Goal: Task Accomplishment & Management: Manage account settings

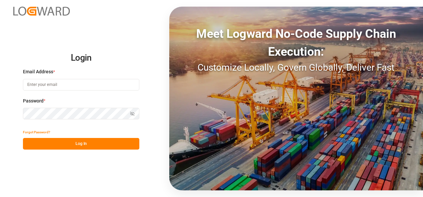
type input "[PERSON_NAME][EMAIL_ADDRESS][PERSON_NAME][DOMAIN_NAME]"
click at [93, 146] on button "Log In" at bounding box center [81, 144] width 116 height 12
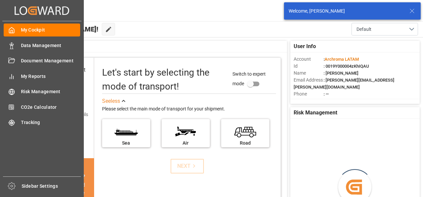
click at [28, 49] on div "Data Management Data Management" at bounding box center [42, 45] width 76 height 13
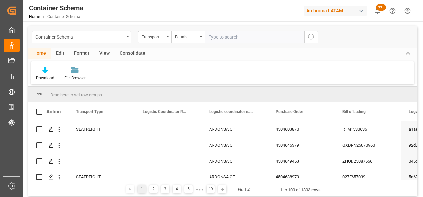
click at [167, 37] on icon "open menu" at bounding box center [167, 36] width 3 height 1
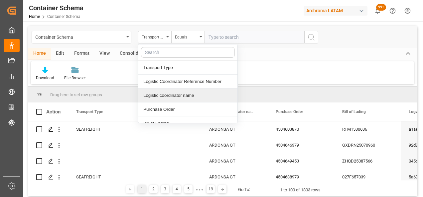
click at [120, 35] on div "Container Schema" at bounding box center [79, 37] width 89 height 8
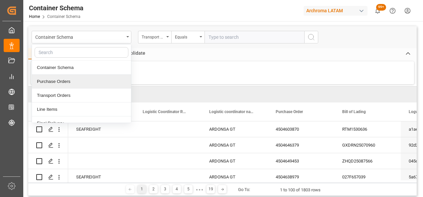
click at [61, 80] on div "Purchase Orders" at bounding box center [81, 82] width 99 height 14
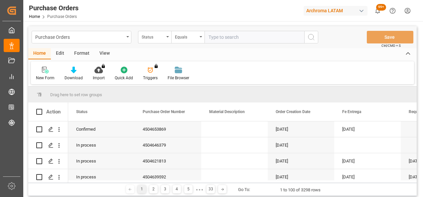
click at [167, 38] on div "Status" at bounding box center [154, 37] width 33 height 13
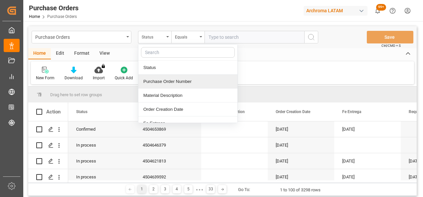
click at [160, 78] on div "Purchase Order Number" at bounding box center [187, 82] width 99 height 14
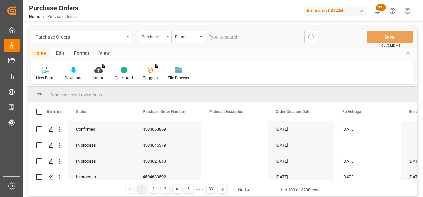
click at [230, 32] on input "text" at bounding box center [254, 37] width 100 height 13
paste input "4504644522"
type input "4504644522"
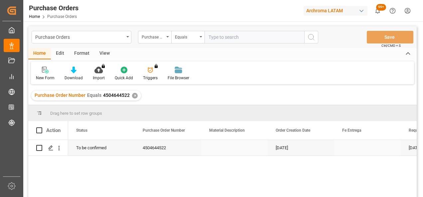
click at [53, 153] on div "Press SPACE to select this row." at bounding box center [51, 148] width 10 height 12
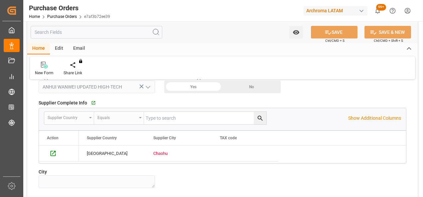
scroll to position [465, 0]
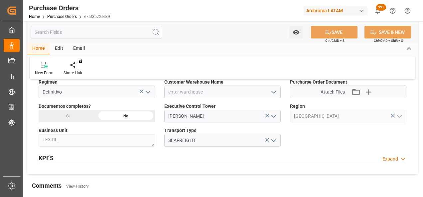
click at [273, 92] on polyline "open menu" at bounding box center [273, 92] width 4 height 2
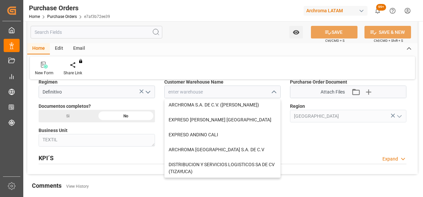
scroll to position [100, 0]
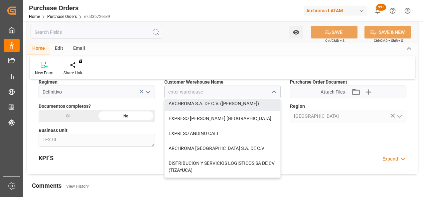
click at [234, 107] on div "ARCHROMA S.A. DE C.V. ([PERSON_NAME])" at bounding box center [222, 103] width 116 height 15
type input "ARCHROMA S.A. DE C.V. ([PERSON_NAME])"
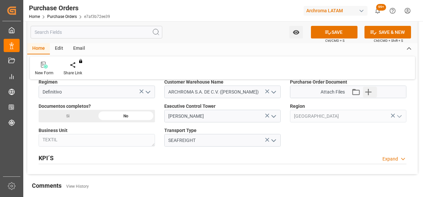
click at [370, 90] on icon "button" at bounding box center [368, 92] width 11 height 11
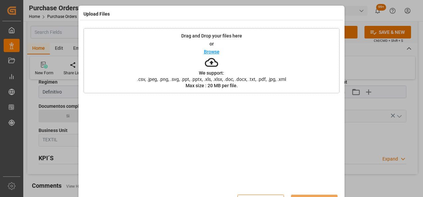
click at [142, 52] on div "Drag and Drop your files here or Browse We support: .csv, .jpeg, .png, .svg, .p…" at bounding box center [211, 60] width 256 height 65
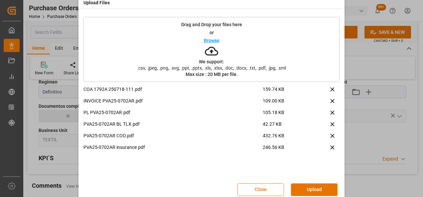
scroll to position [22, 0]
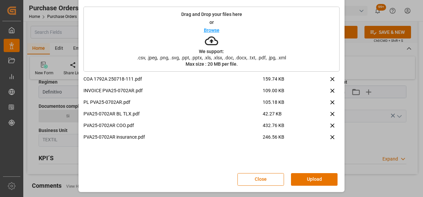
click at [322, 183] on button "Upload" at bounding box center [314, 179] width 47 height 13
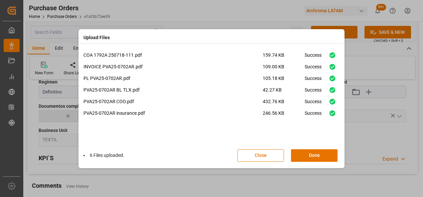
click at [316, 151] on button "Done" at bounding box center [314, 155] width 47 height 13
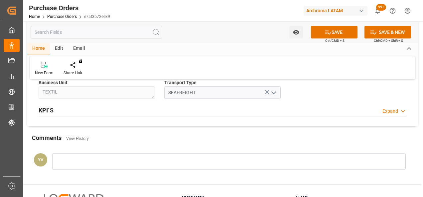
scroll to position [532, 0]
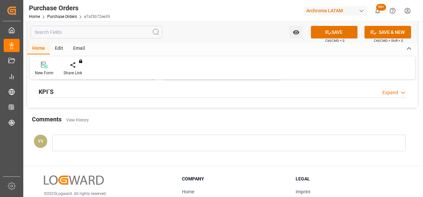
click at [96, 144] on div at bounding box center [228, 143] width 353 height 17
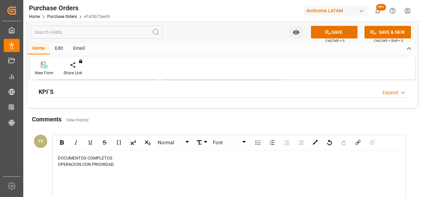
scroll to position [598, 0]
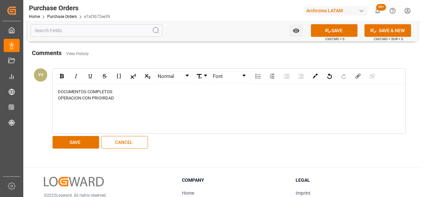
click at [78, 133] on div "Normal Font DOCUMENTOS COMPLETOS OPERACION CON PRIOIRDAD SAVE CANCEL" at bounding box center [225, 109] width 353 height 85
click at [78, 145] on button "SAVE" at bounding box center [75, 142] width 47 height 13
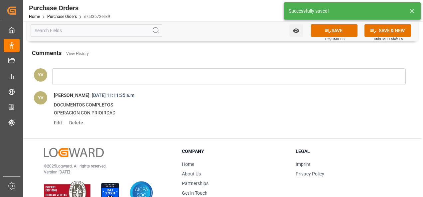
click at [299, 33] on button "Watch Option" at bounding box center [296, 30] width 14 height 13
click at [271, 46] on span "Start Watching" at bounding box center [268, 45] width 60 height 7
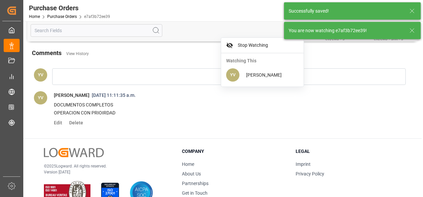
click at [408, 29] on icon at bounding box center [412, 31] width 8 height 8
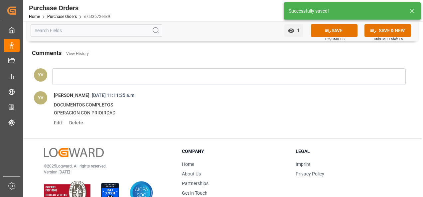
click at [345, 29] on button "SAVE" at bounding box center [334, 30] width 47 height 13
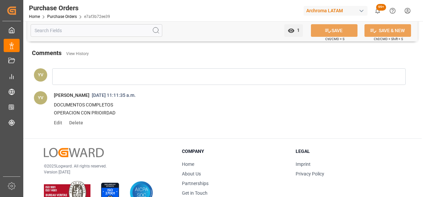
click at [68, 19] on link "Purchase Orders" at bounding box center [62, 16] width 30 height 5
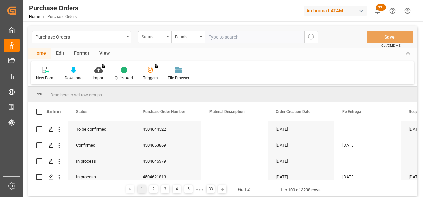
click at [169, 37] on div "Status" at bounding box center [154, 37] width 33 height 13
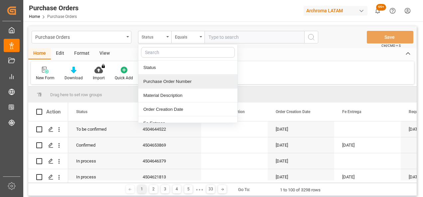
click at [173, 82] on div "Purchase Order Number" at bounding box center [187, 82] width 99 height 14
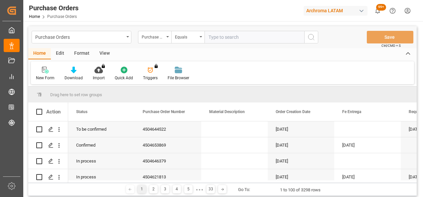
click at [218, 34] on input "text" at bounding box center [254, 37] width 100 height 13
paste input "4504651389"
type input "4504651389"
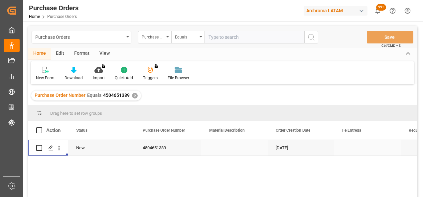
click at [49, 147] on icon "Press SPACE to select this row." at bounding box center [50, 148] width 5 height 5
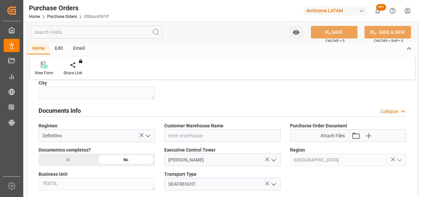
scroll to position [432, 0]
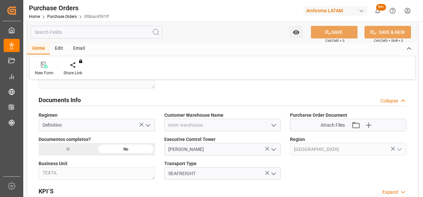
click at [270, 124] on icon "open menu" at bounding box center [273, 126] width 8 height 8
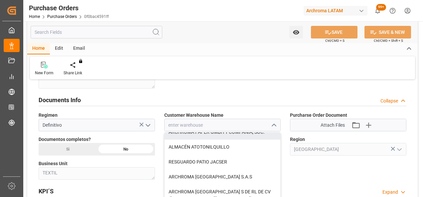
scroll to position [33, 0]
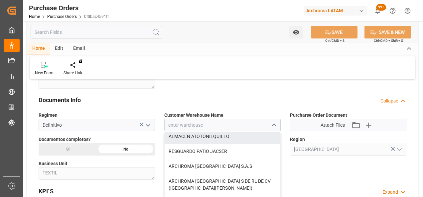
click at [217, 132] on div "ALMACÉN ATOTONILQUILLO" at bounding box center [222, 136] width 116 height 15
type input "ALMACÉN ATOTONILQUILLO"
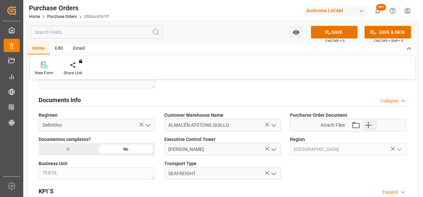
click at [368, 124] on icon "button" at bounding box center [368, 125] width 6 height 6
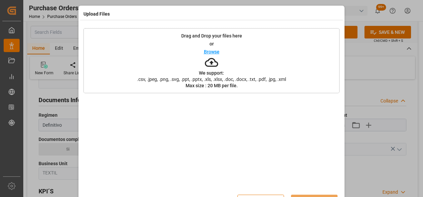
click at [158, 61] on div "Drag and Drop your files here or Browse We support: .csv, .jpeg, .png, .svg, .p…" at bounding box center [211, 60] width 256 height 65
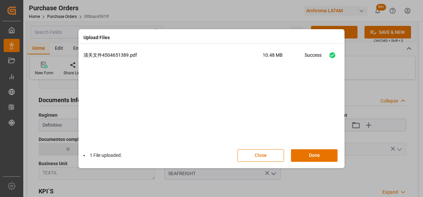
click at [321, 149] on div "1 File uploaded. Close Done" at bounding box center [211, 156] width 256 height 22
click at [324, 153] on button "Done" at bounding box center [314, 155] width 47 height 13
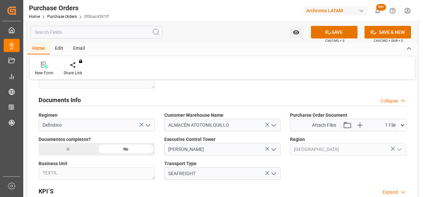
drag, startPoint x: 81, startPoint y: 149, endPoint x: 97, endPoint y: 149, distance: 16.3
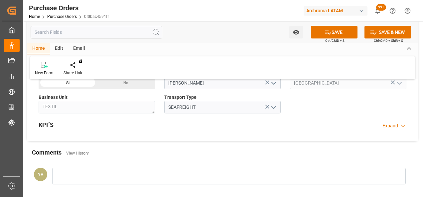
click at [135, 176] on div at bounding box center [228, 176] width 353 height 17
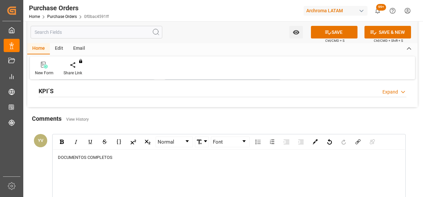
scroll to position [565, 0]
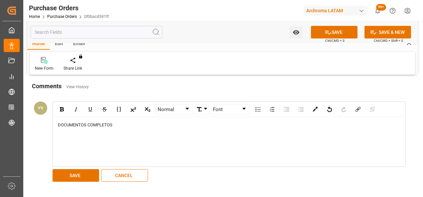
click at [84, 173] on button "SAVE" at bounding box center [75, 175] width 47 height 13
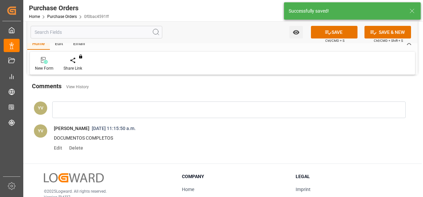
click at [294, 34] on icon "open menu" at bounding box center [295, 32] width 6 height 4
click at [279, 48] on span "Start Watching" at bounding box center [268, 47] width 60 height 7
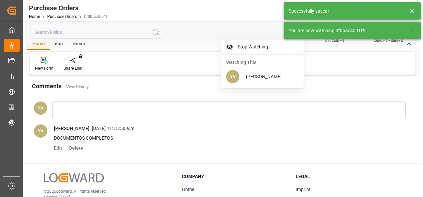
click at [415, 32] on icon at bounding box center [412, 31] width 8 height 8
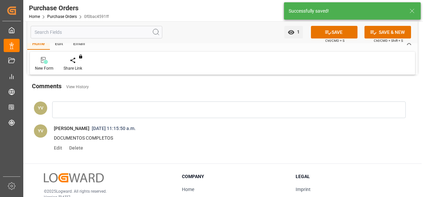
click at [337, 34] on button "SAVE" at bounding box center [334, 32] width 47 height 13
